Goal: Transaction & Acquisition: Purchase product/service

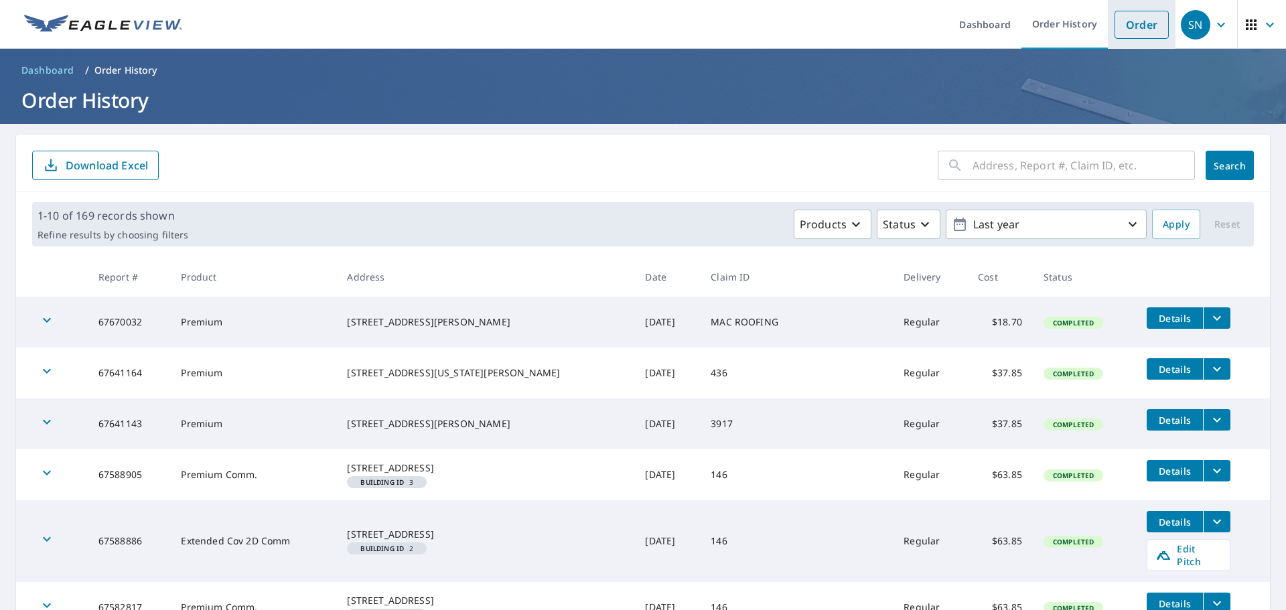
click at [1138, 25] on link "Order" at bounding box center [1142, 25] width 54 height 28
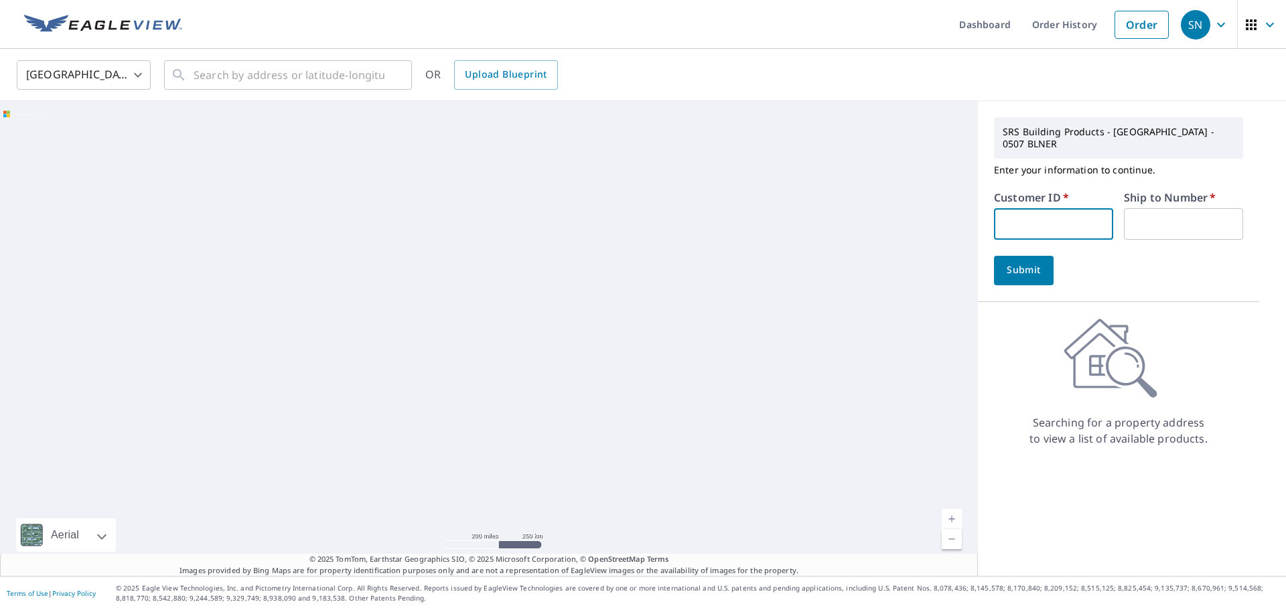
click at [1028, 212] on input "text" at bounding box center [1053, 223] width 119 height 31
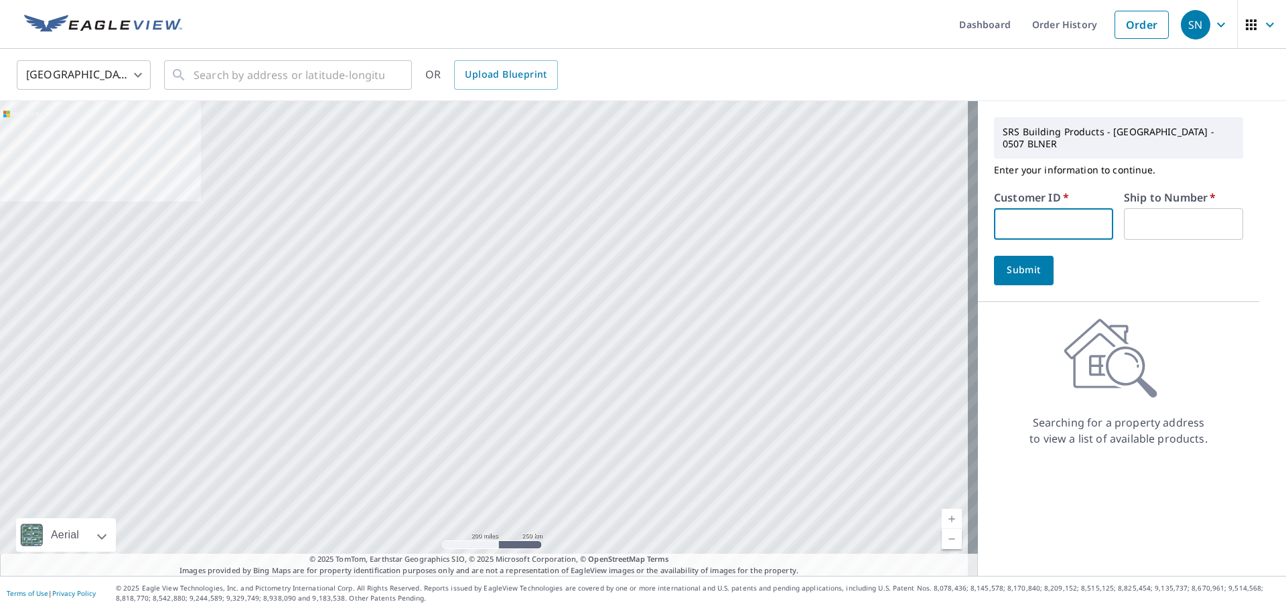
type input "S045692"
click at [1160, 212] on input "text" at bounding box center [1183, 223] width 119 height 31
type input "1"
click at [1024, 262] on span "Submit" at bounding box center [1024, 270] width 38 height 17
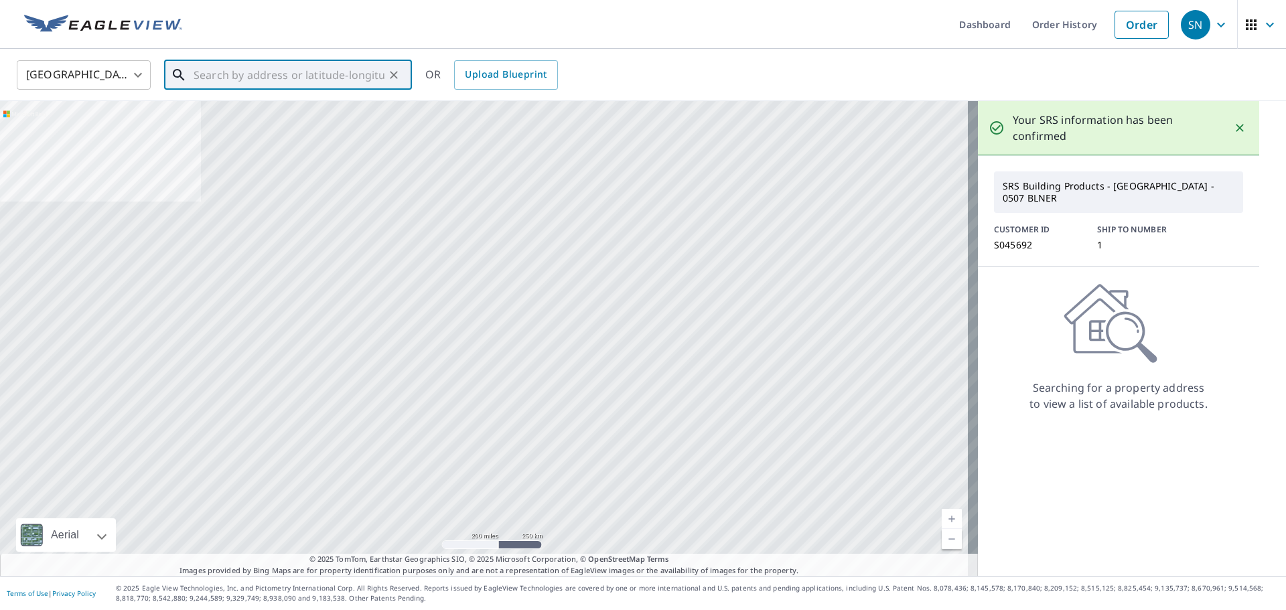
click at [211, 80] on input "text" at bounding box center [289, 75] width 191 height 38
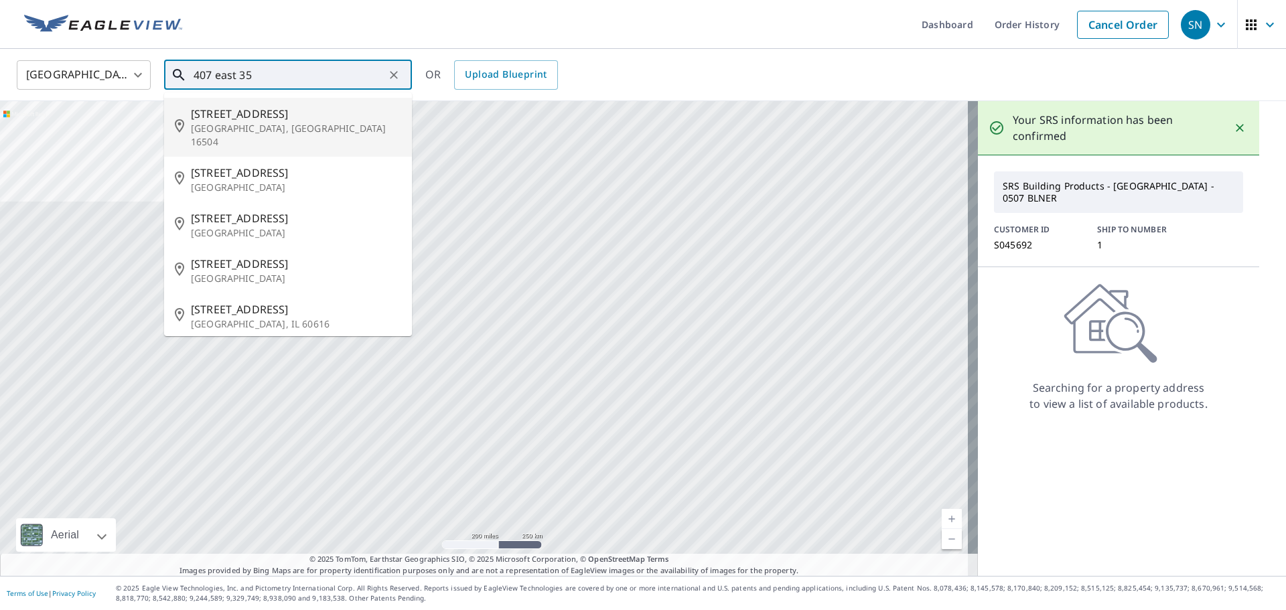
click at [228, 116] on span "[STREET_ADDRESS]" at bounding box center [296, 114] width 210 height 16
type input "[STREET_ADDRESS]"
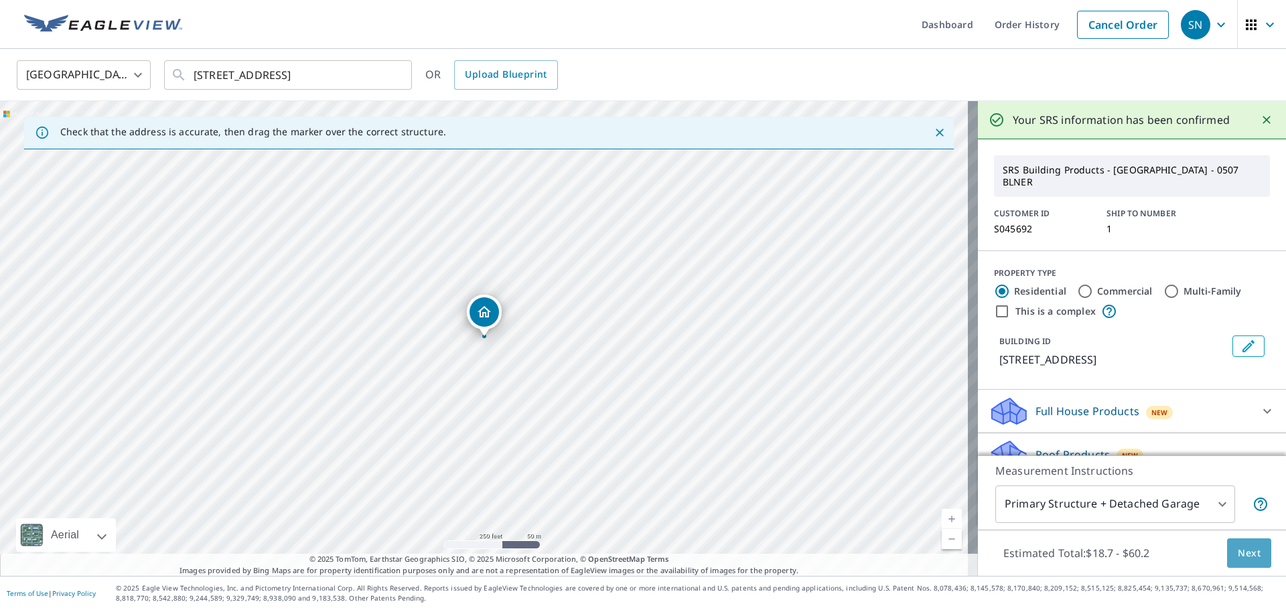
click at [1238, 556] on span "Next" at bounding box center [1249, 553] width 23 height 17
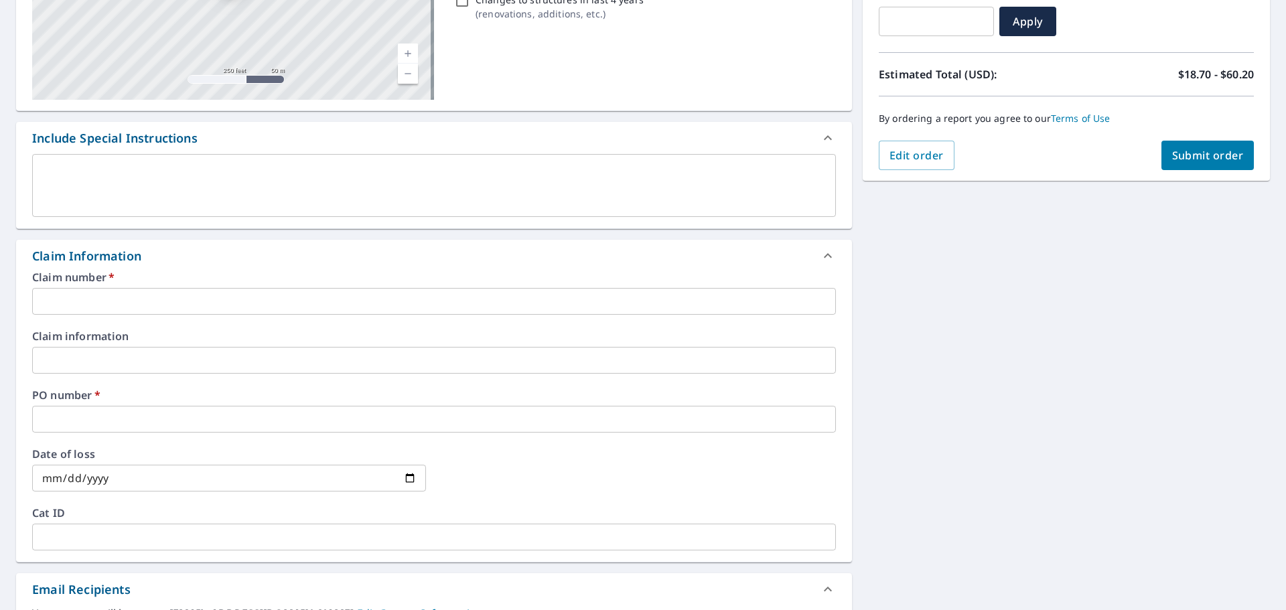
scroll to position [268, 0]
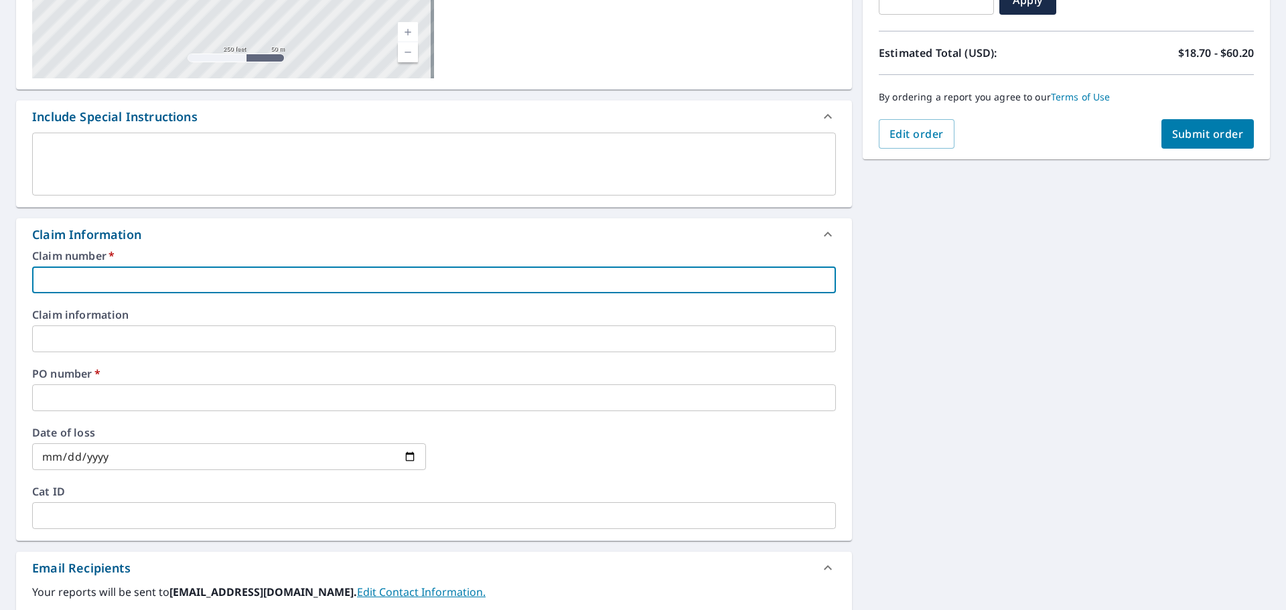
click at [65, 278] on input "text" at bounding box center [434, 280] width 804 height 27
type input "4"
checkbox input "true"
type input "40"
checkbox input "true"
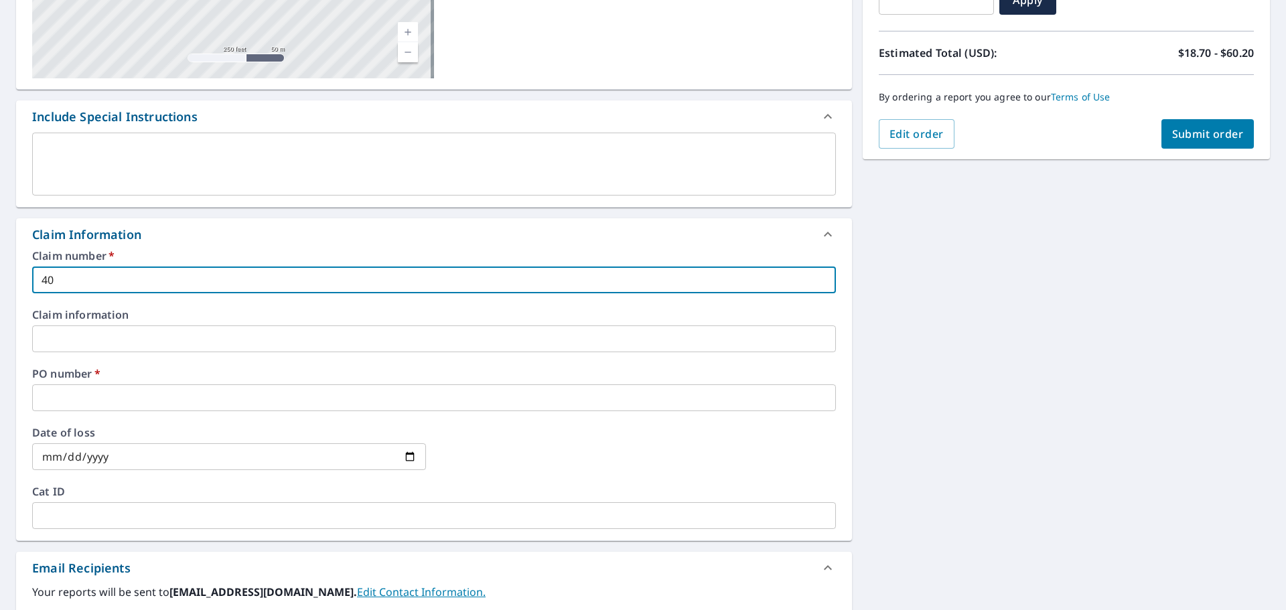
type input "407"
checkbox input "true"
type input "407"
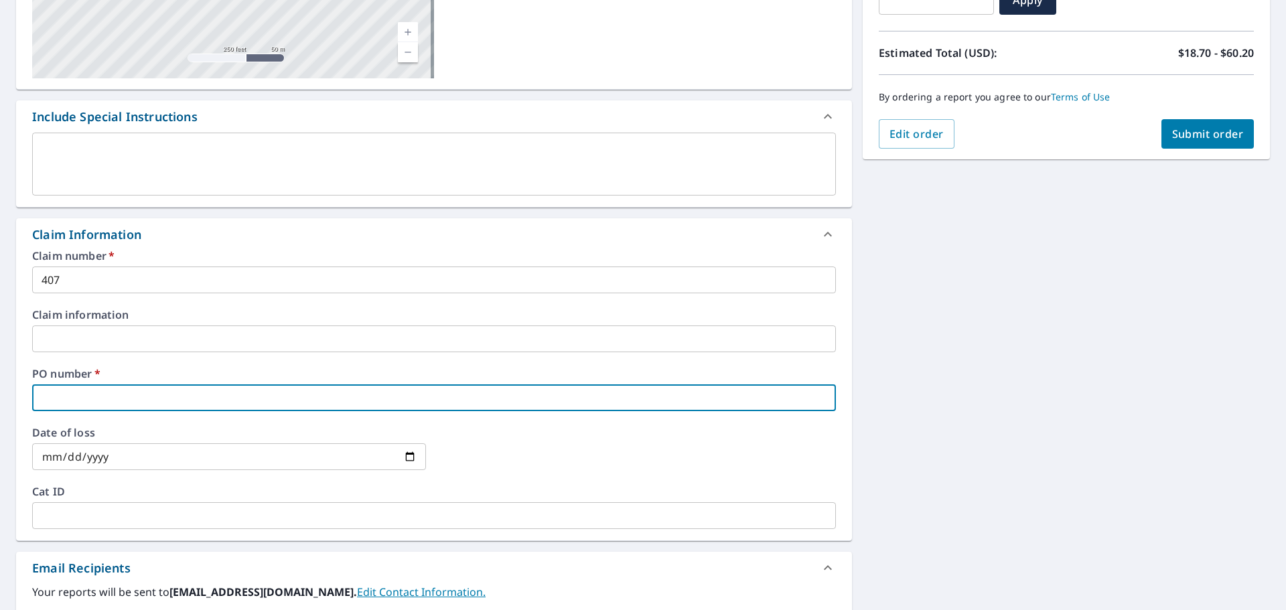
click at [56, 399] on input "text" at bounding box center [434, 398] width 804 height 27
type input "4"
checkbox input "true"
type input "40"
checkbox input "true"
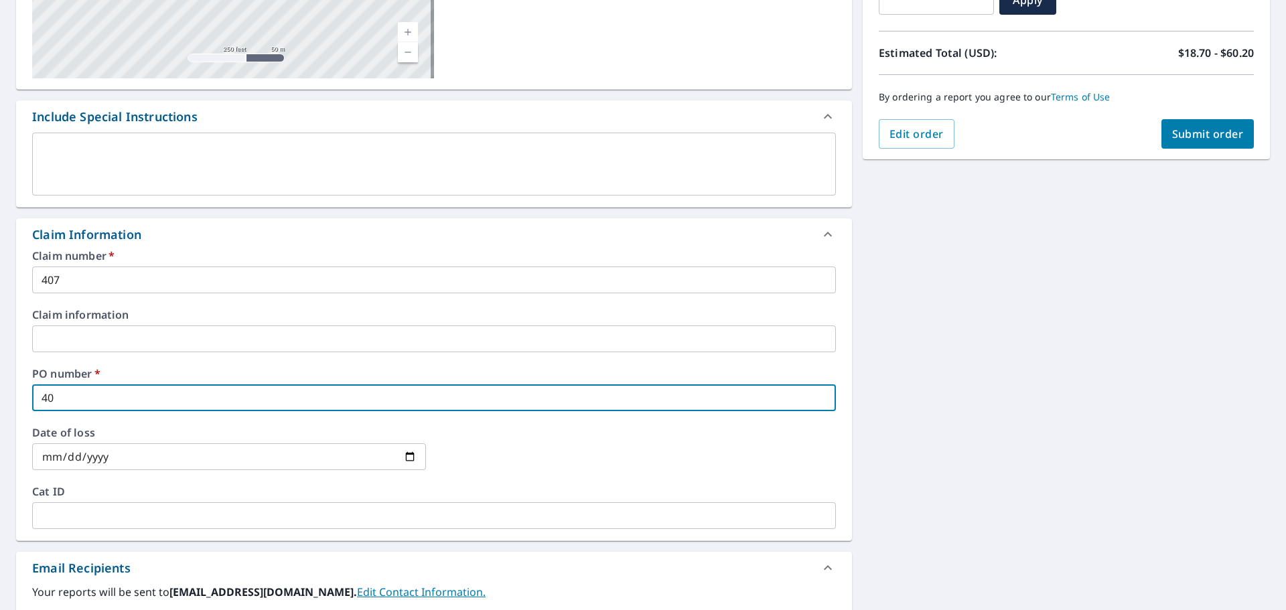
type input "407"
checkbox input "true"
type input "407"
drag, startPoint x: 492, startPoint y: 466, endPoint x: 639, endPoint y: 446, distance: 148.8
click at [493, 466] on div at bounding box center [639, 456] width 394 height 59
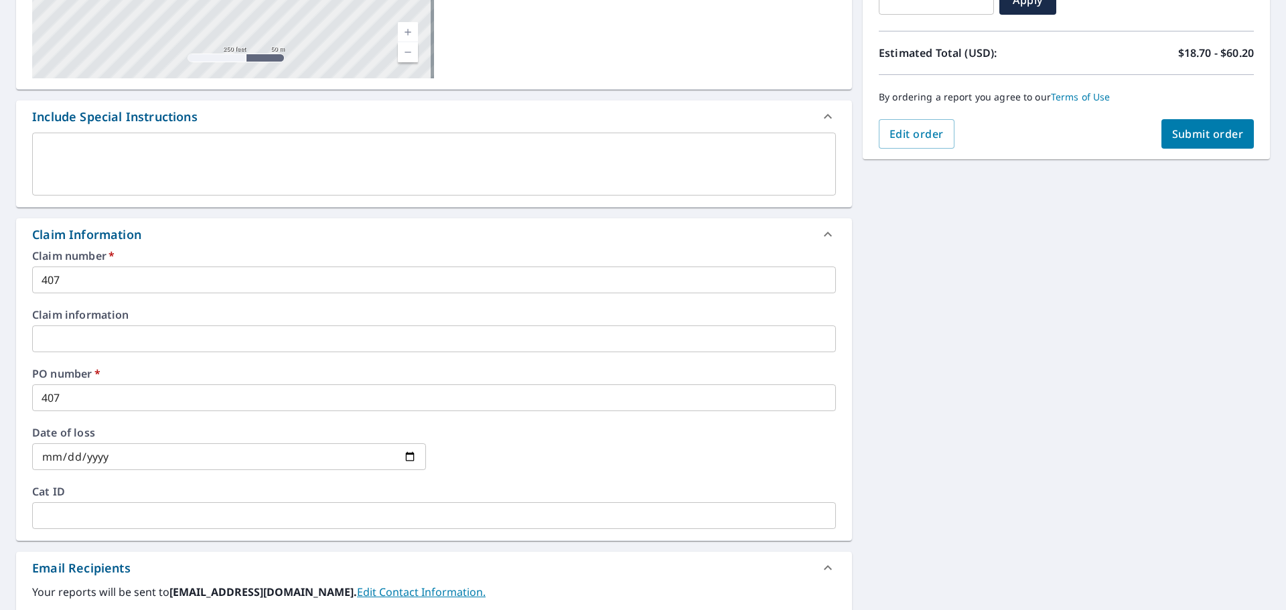
click at [1212, 138] on span "Submit order" at bounding box center [1208, 134] width 72 height 15
checkbox input "true"
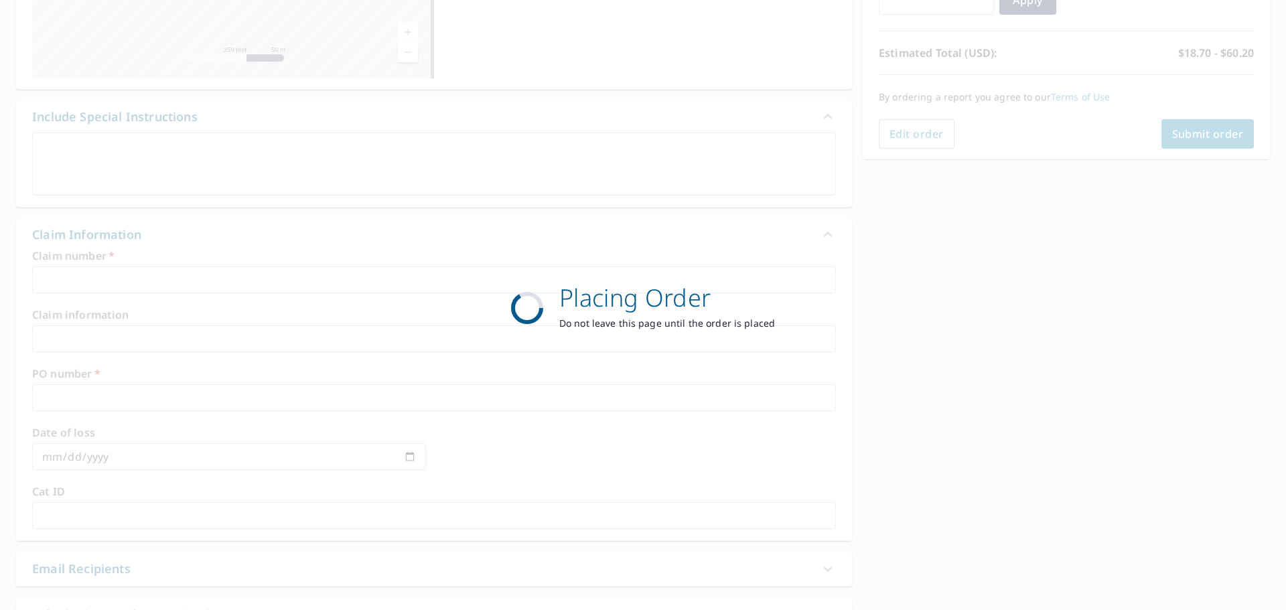
scroll to position [178, 0]
